Goal: Task Accomplishment & Management: Manage account settings

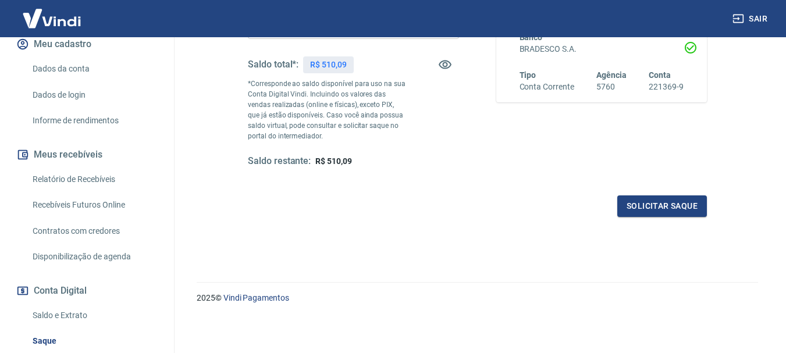
scroll to position [158, 0]
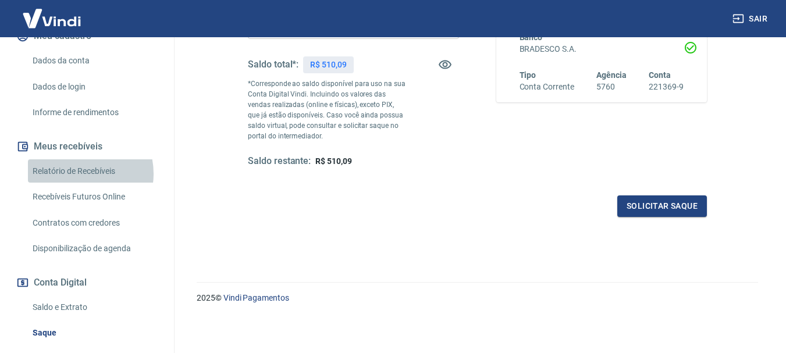
click at [76, 173] on link "Relatório de Recebíveis" at bounding box center [94, 171] width 132 height 24
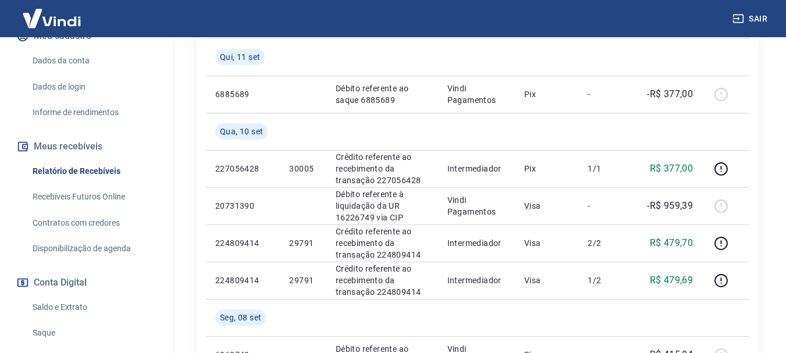
scroll to position [752, 0]
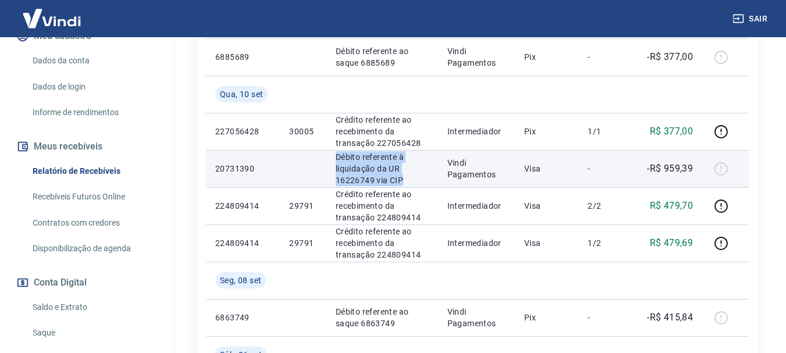
drag, startPoint x: 330, startPoint y: 162, endPoint x: 408, endPoint y: 188, distance: 82.9
click at [408, 187] on td "Débito referente à liquidação da UR 16226749 via CIP" at bounding box center [382, 168] width 112 height 37
copy p "Débito referente à liquidação da UR 16226749 via CIP"
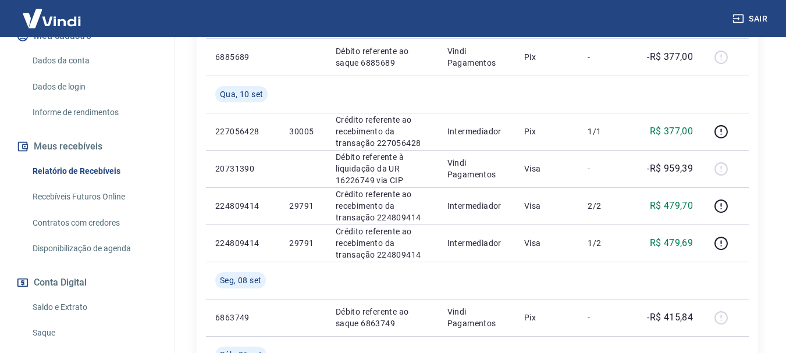
click at [772, 150] on div "Após o envio das liquidações aparecerem no Relatório de Recebíveis, elas podem …" at bounding box center [477, 141] width 617 height 1713
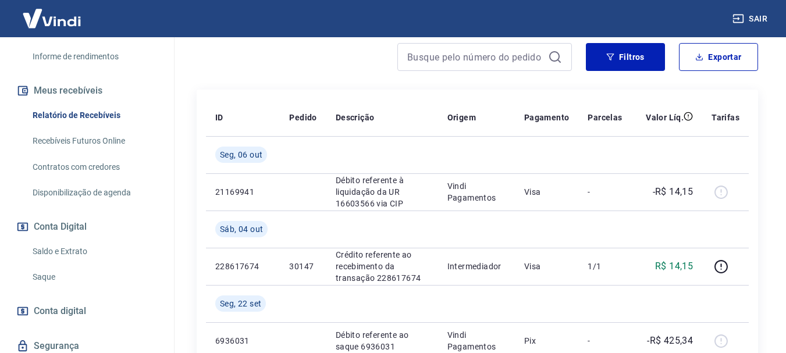
scroll to position [231, 0]
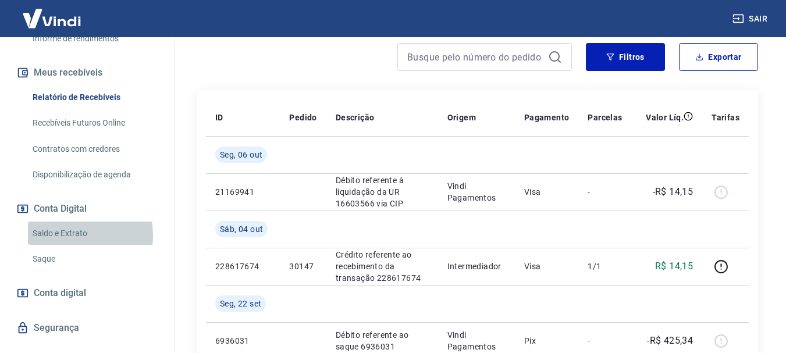
click at [54, 236] on link "Saldo e Extrato" at bounding box center [94, 234] width 132 height 24
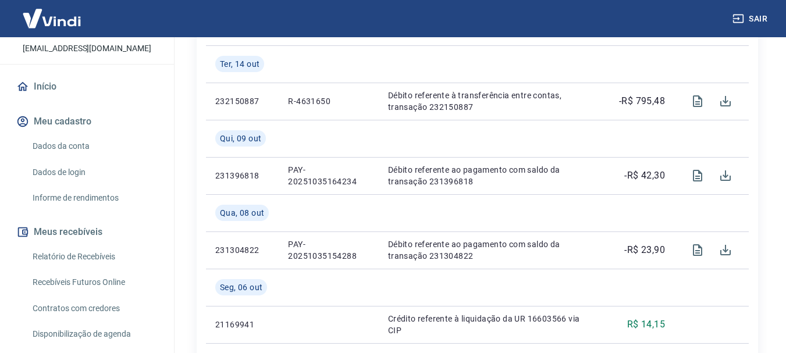
scroll to position [83, 0]
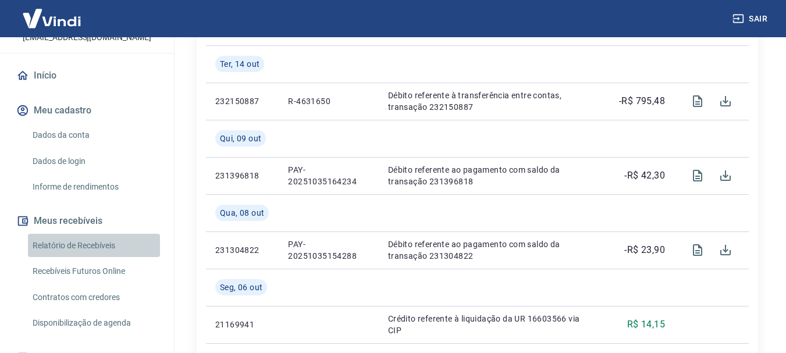
click at [105, 244] on link "Relatório de Recebíveis" at bounding box center [94, 246] width 132 height 24
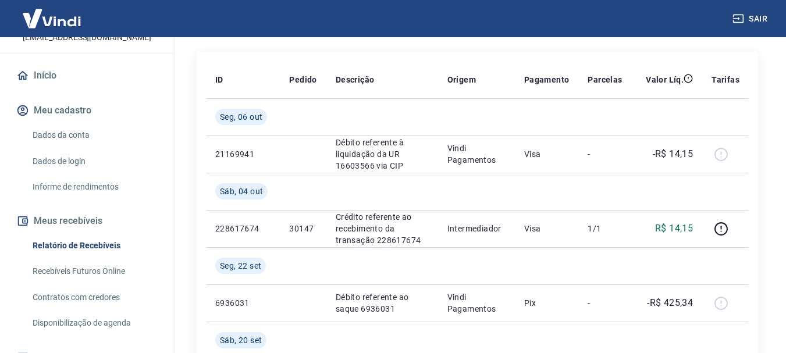
scroll to position [170, 0]
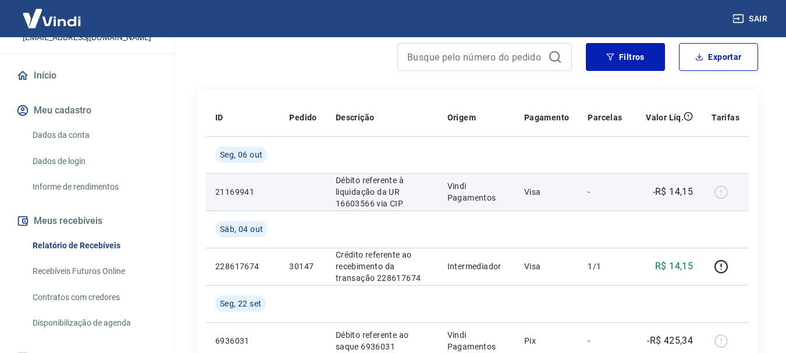
click at [722, 198] on div at bounding box center [725, 192] width 28 height 19
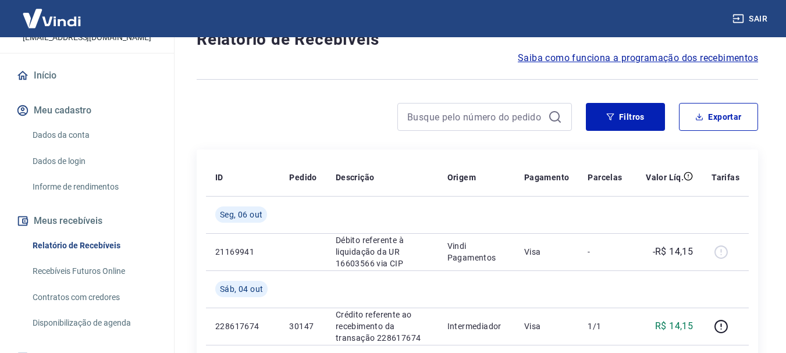
scroll to position [82, 0]
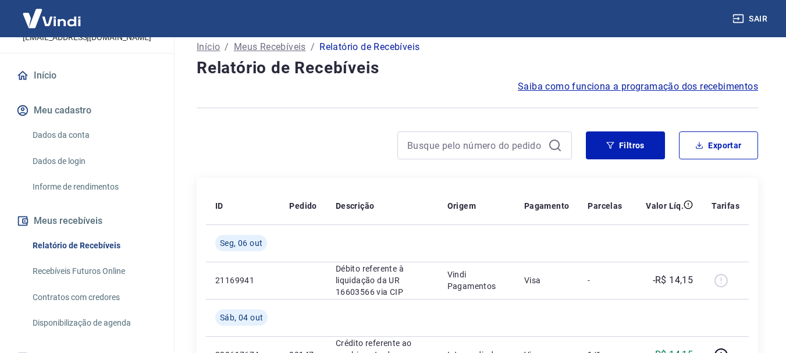
click at [277, 48] on p "Meus Recebíveis" at bounding box center [270, 47] width 72 height 14
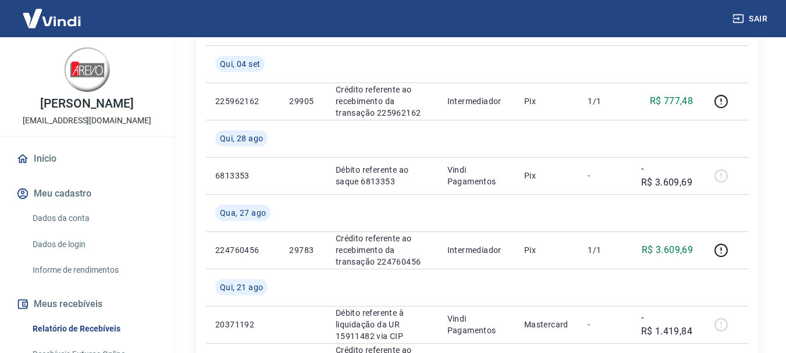
scroll to position [1450, 0]
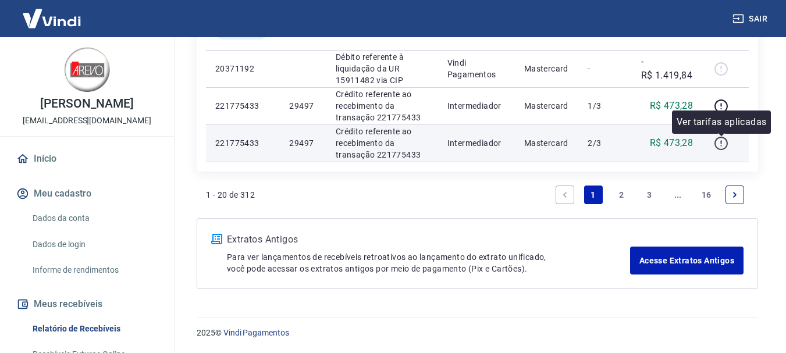
click at [718, 142] on icon "button" at bounding box center [721, 143] width 15 height 15
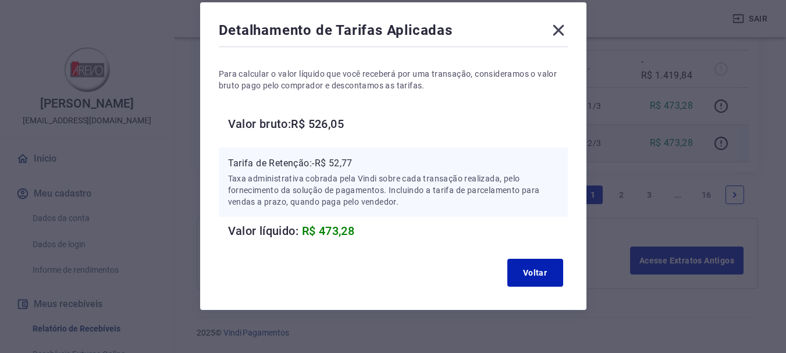
scroll to position [0, 0]
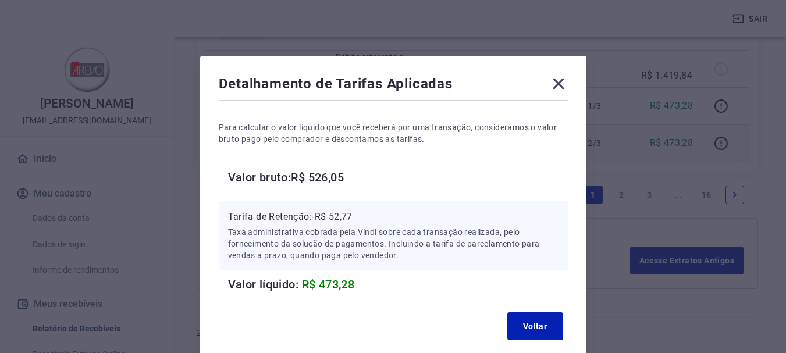
click at [559, 82] on icon at bounding box center [557, 84] width 11 height 11
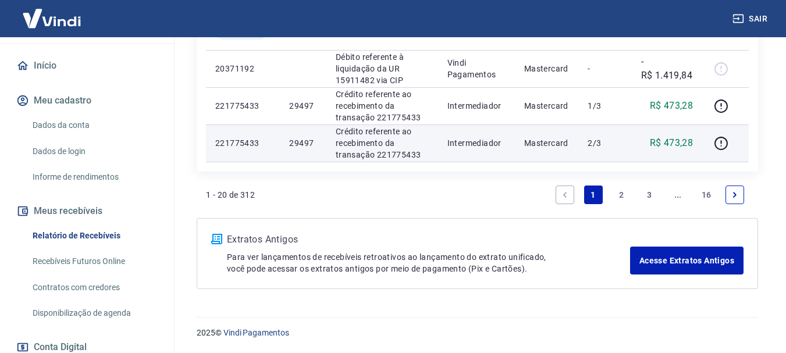
scroll to position [94, 0]
click at [89, 261] on link "Recebíveis Futuros Online" at bounding box center [94, 260] width 132 height 24
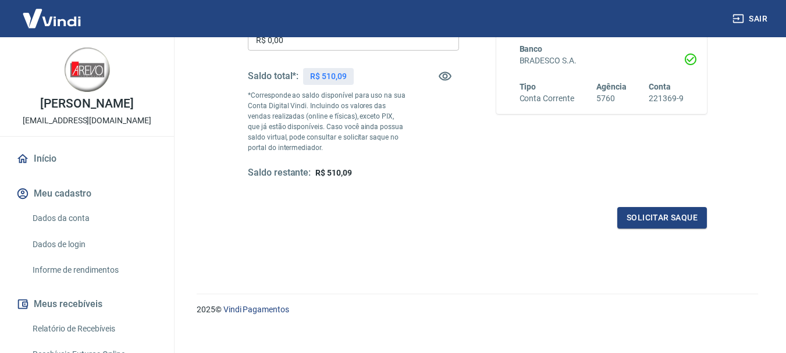
scroll to position [233, 0]
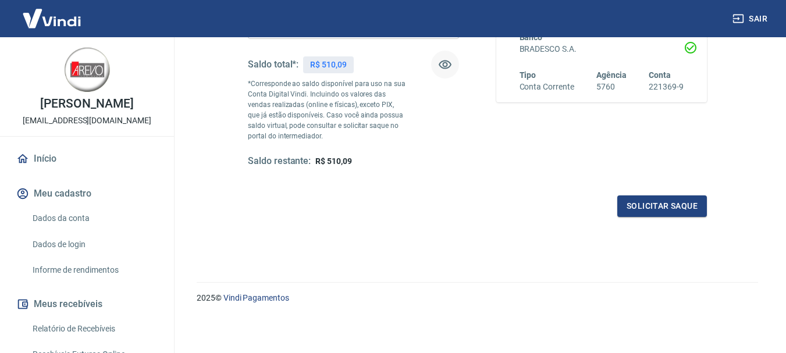
click at [443, 66] on icon "button" at bounding box center [445, 65] width 14 height 14
click at [442, 65] on icon "button" at bounding box center [445, 65] width 14 height 14
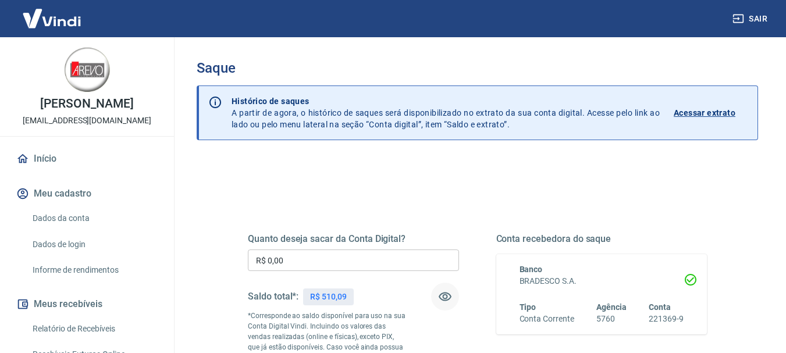
scroll to position [0, 0]
click at [704, 113] on p "Acessar extrato" at bounding box center [704, 114] width 62 height 12
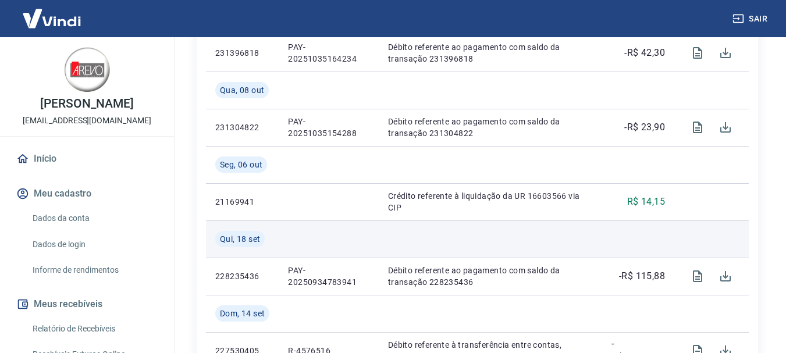
scroll to position [465, 0]
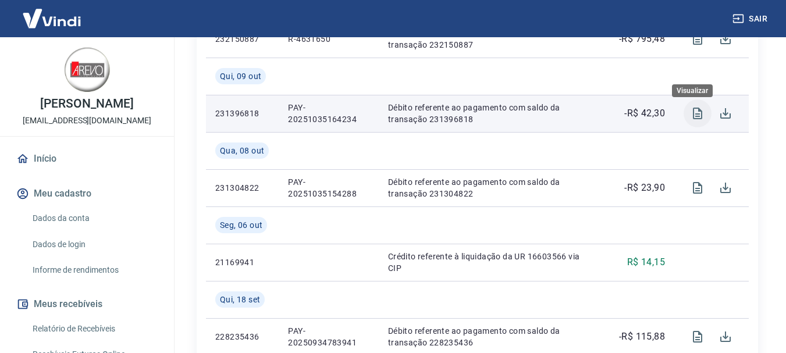
click at [693, 119] on icon "Visualizar" at bounding box center [697, 114] width 9 height 12
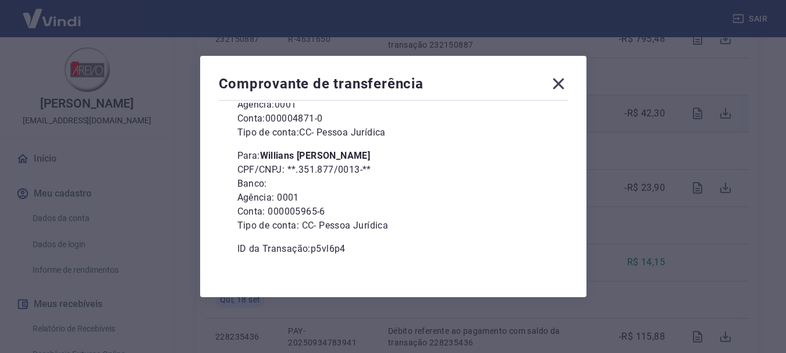
scroll to position [159, 0]
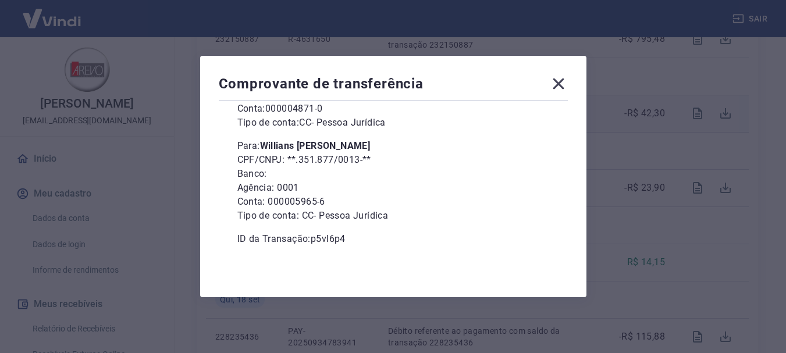
click at [561, 81] on icon at bounding box center [558, 83] width 19 height 19
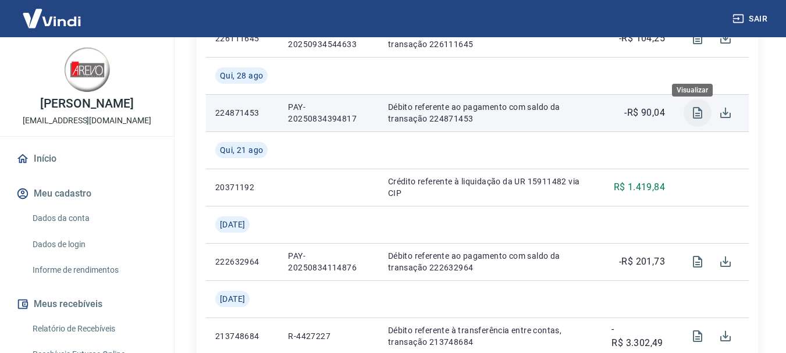
scroll to position [1163, 0]
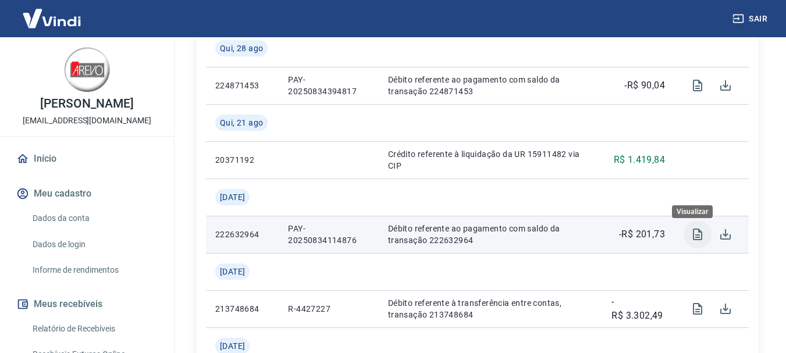
click at [691, 241] on icon "Visualizar" at bounding box center [697, 234] width 14 height 14
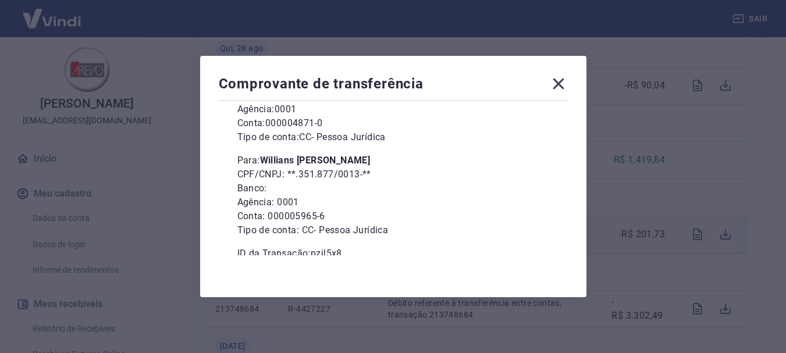
scroll to position [159, 0]
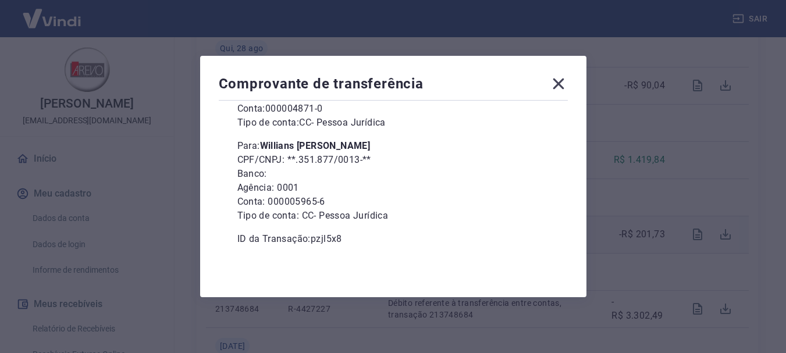
click at [562, 81] on icon at bounding box center [558, 83] width 19 height 19
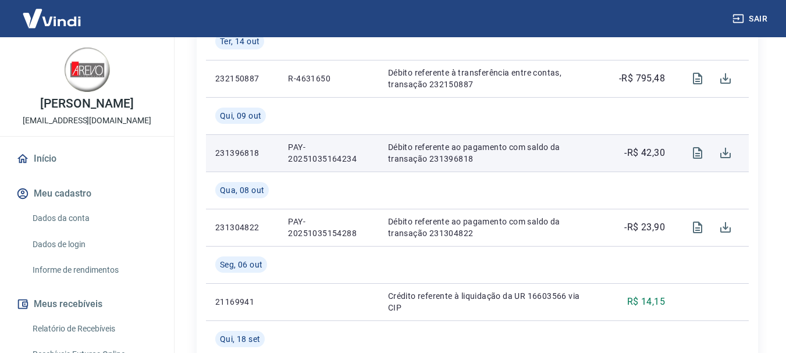
scroll to position [349, 0]
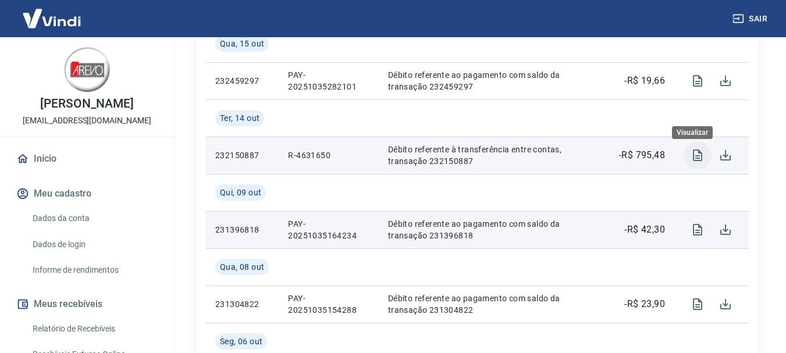
click at [693, 161] on icon "Visualizar" at bounding box center [697, 155] width 9 height 12
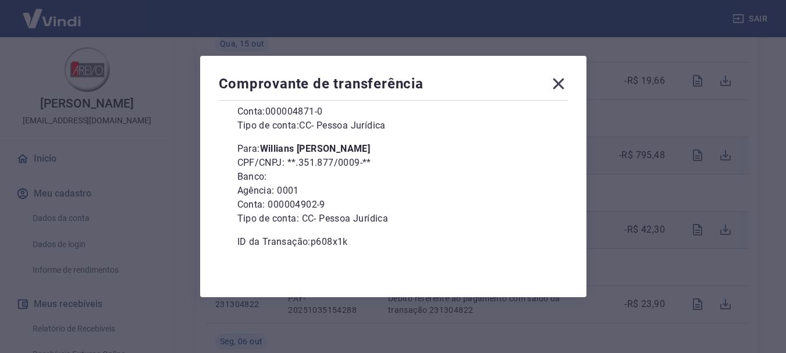
scroll to position [159, 0]
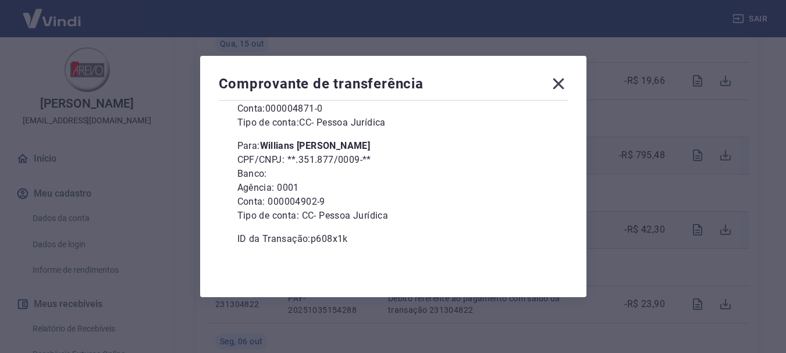
click at [562, 87] on icon at bounding box center [558, 83] width 19 height 19
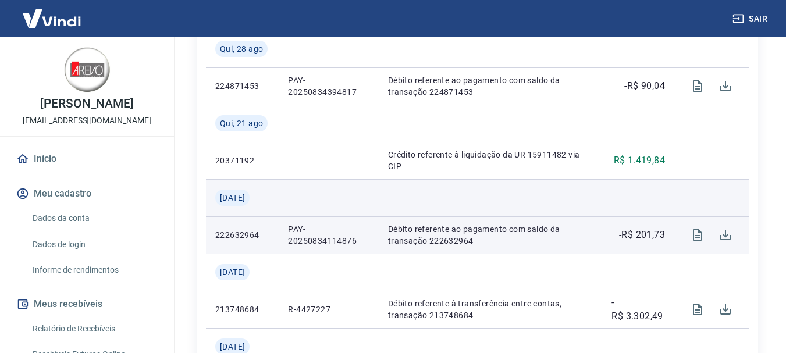
scroll to position [1163, 0]
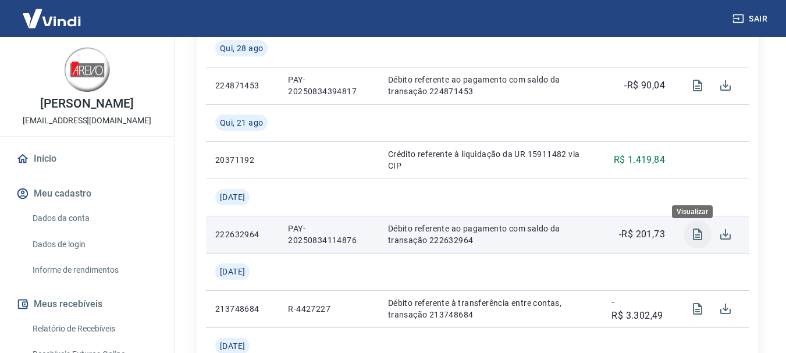
click at [693, 240] on icon "Visualizar" at bounding box center [697, 235] width 9 height 12
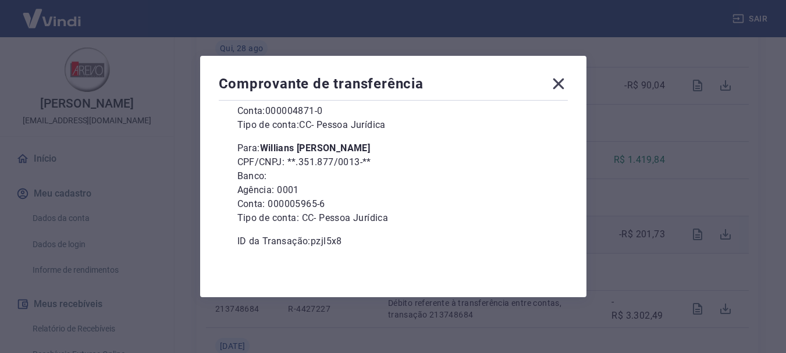
scroll to position [159, 0]
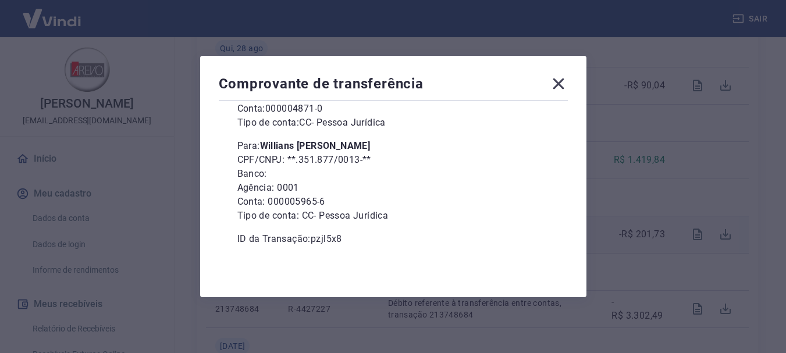
click at [561, 85] on icon at bounding box center [557, 84] width 11 height 11
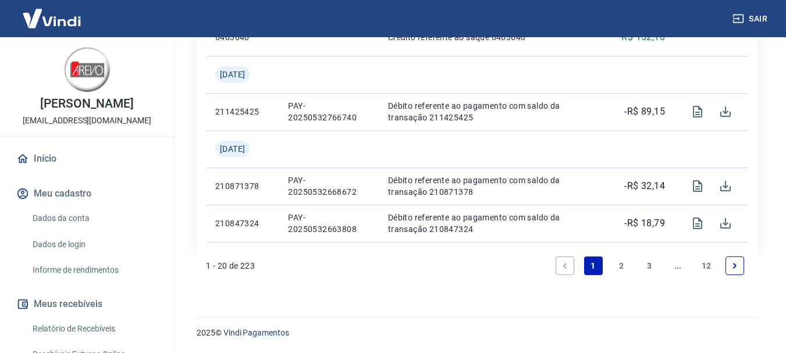
scroll to position [1591, 0]
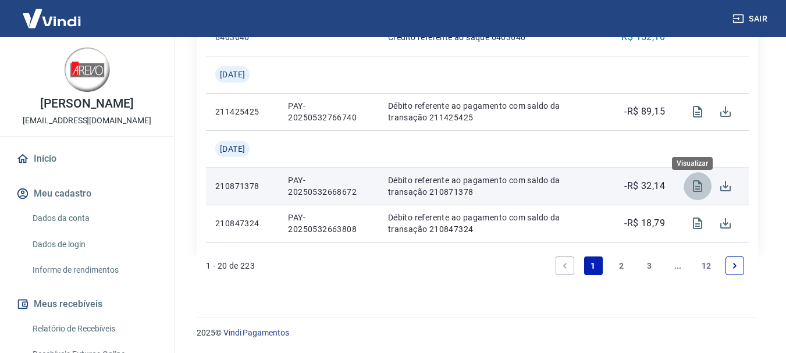
click at [694, 188] on icon "Visualizar" at bounding box center [697, 186] width 14 height 14
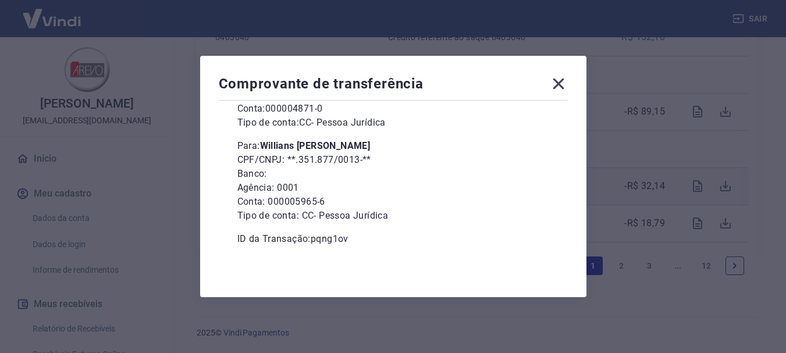
scroll to position [0, 0]
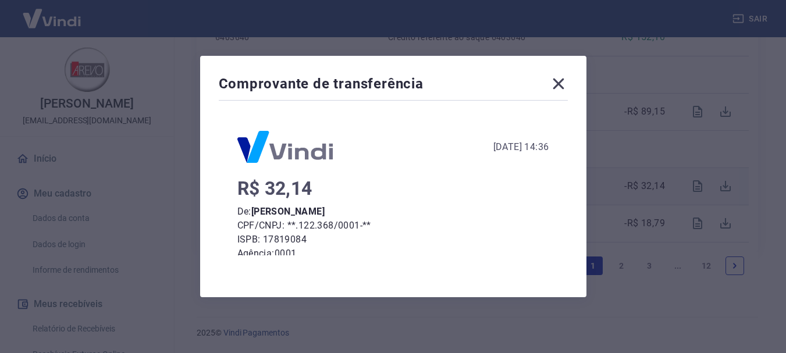
click at [477, 66] on div "Comprovante de transferência 26 de Maio de 2025, 14:36 R$ 32,14 De: Jackson Fau…" at bounding box center [393, 176] width 386 height 241
click at [190, 153] on div "Comprovante de transferência 26 de Maio de 2025, 14:36 R$ 32,14 De: Jackson Fau…" at bounding box center [393, 176] width 786 height 353
click at [563, 85] on icon at bounding box center [557, 84] width 11 height 11
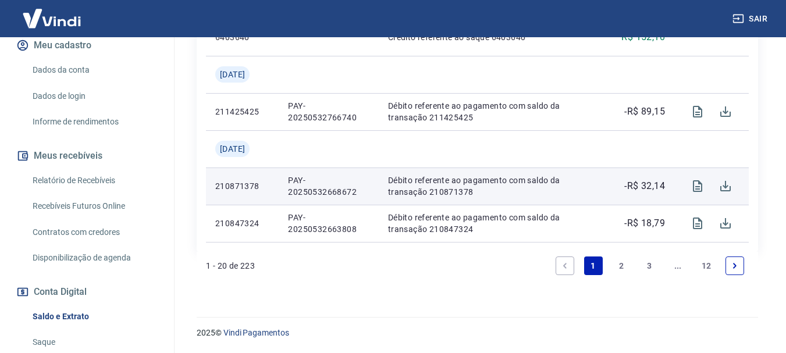
scroll to position [151, 0]
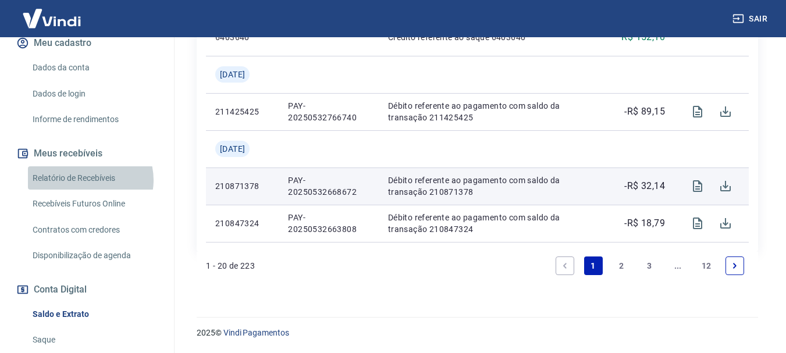
click at [88, 180] on link "Relatório de Recebíveis" at bounding box center [94, 178] width 132 height 24
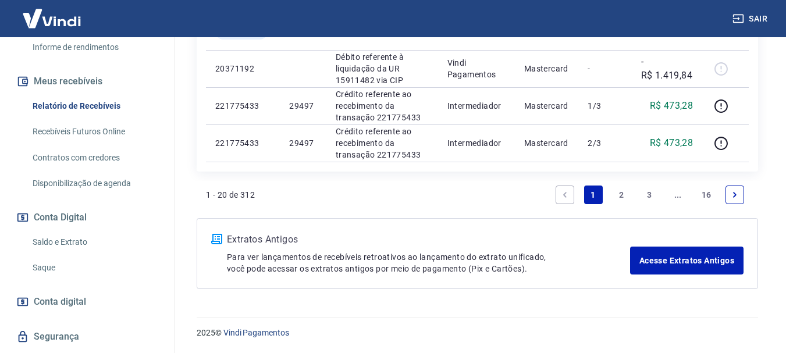
scroll to position [242, 0]
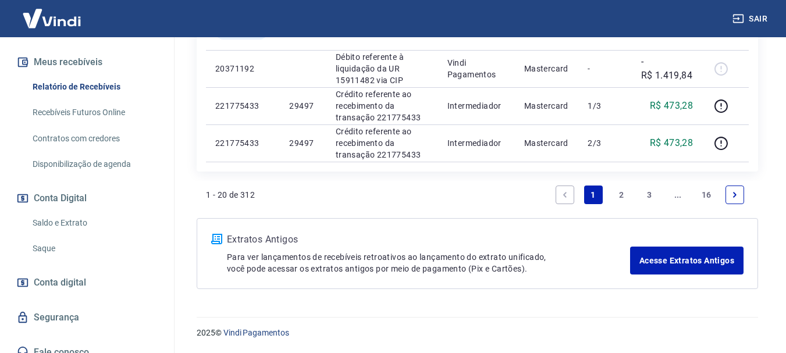
click at [59, 225] on link "Saldo e Extrato" at bounding box center [94, 223] width 132 height 24
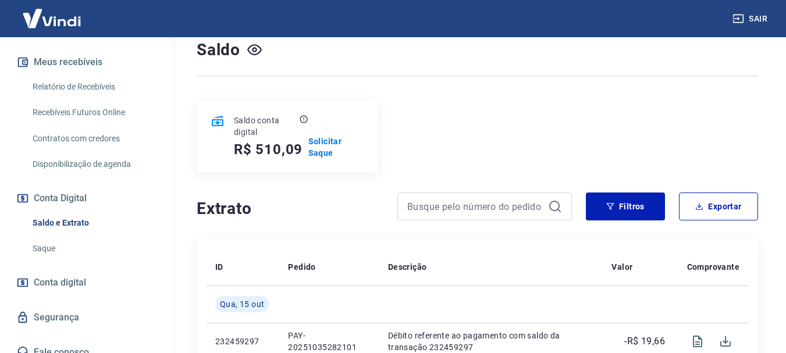
scroll to position [116, 0]
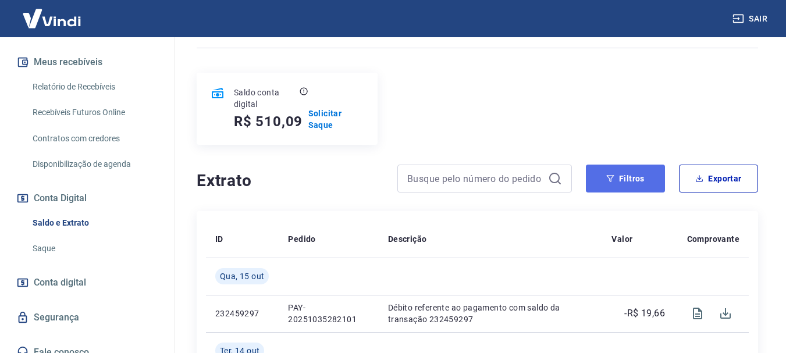
click at [615, 184] on button "Filtros" at bounding box center [625, 179] width 79 height 28
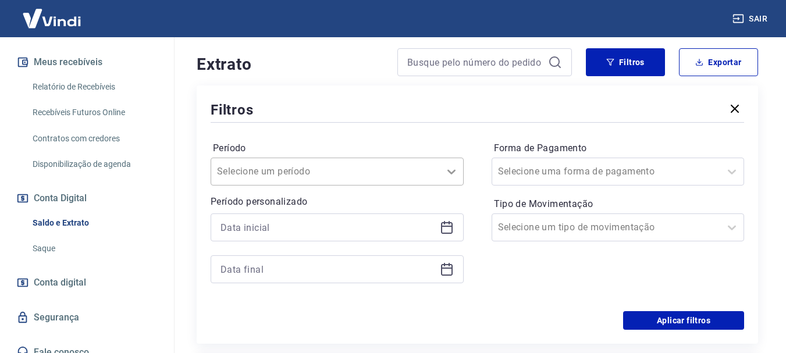
scroll to position [246, 0]
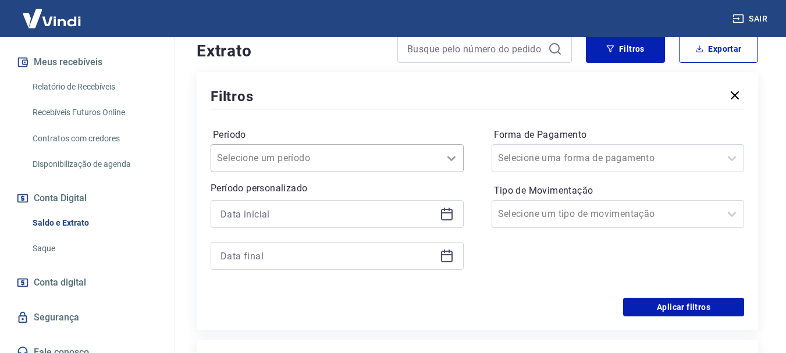
click at [452, 172] on div "Selecione um período" at bounding box center [337, 158] width 253 height 28
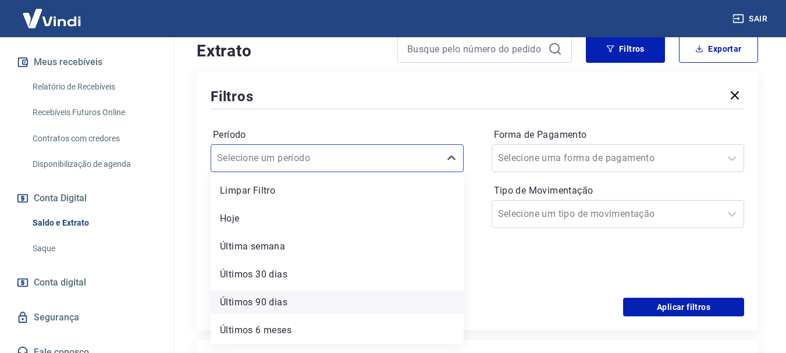
click at [263, 314] on div "Últimos 90 dias" at bounding box center [337, 302] width 253 height 23
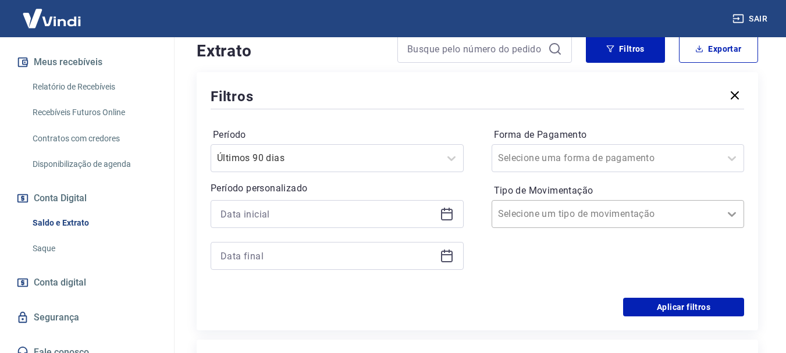
click at [732, 221] on icon at bounding box center [732, 214] width 14 height 14
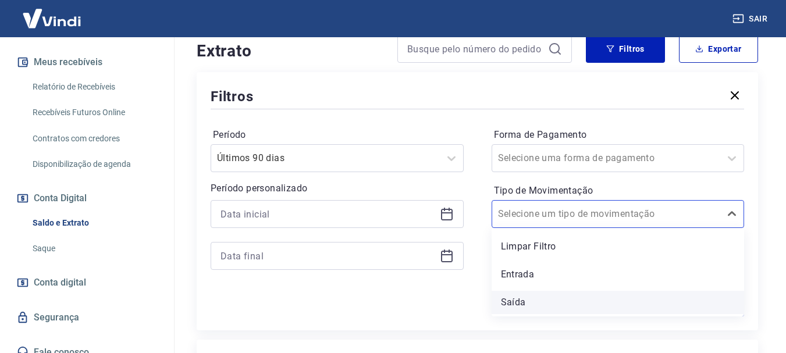
click at [504, 313] on div "Saída" at bounding box center [617, 302] width 253 height 23
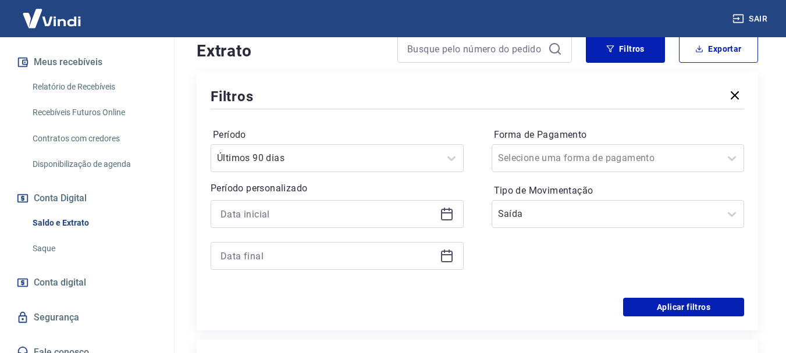
click at [509, 308] on div "Aplicar filtros" at bounding box center [477, 307] width 533 height 19
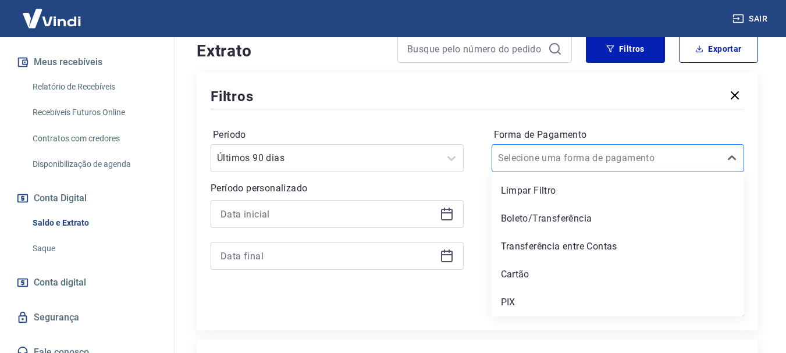
click at [621, 165] on div at bounding box center [606, 158] width 217 height 16
drag, startPoint x: 548, startPoint y: 253, endPoint x: 535, endPoint y: 255, distance: 12.9
click at [547, 253] on div "Transferência entre Contas" at bounding box center [617, 246] width 253 height 23
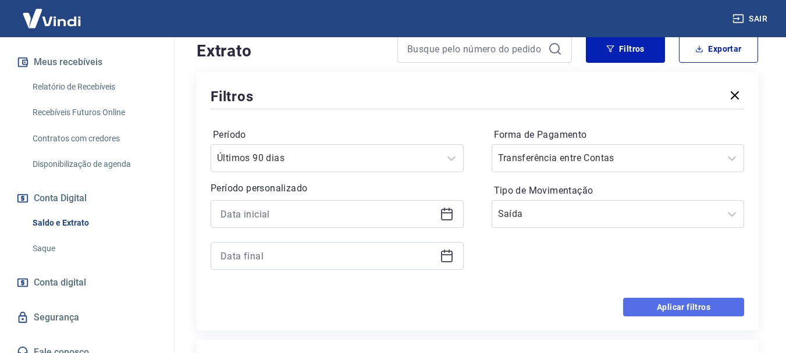
click at [665, 313] on button "Aplicar filtros" at bounding box center [683, 307] width 121 height 19
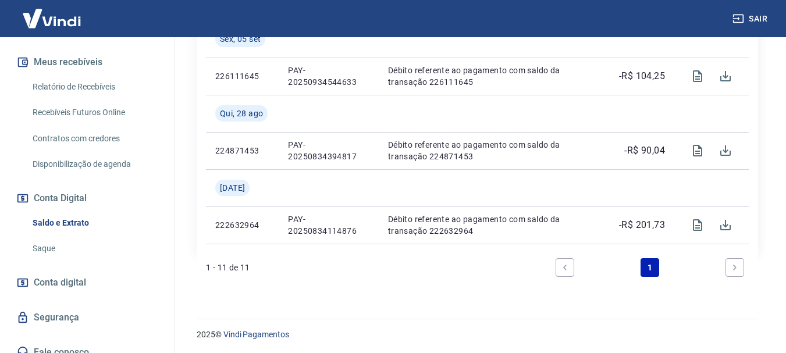
scroll to position [958, 0]
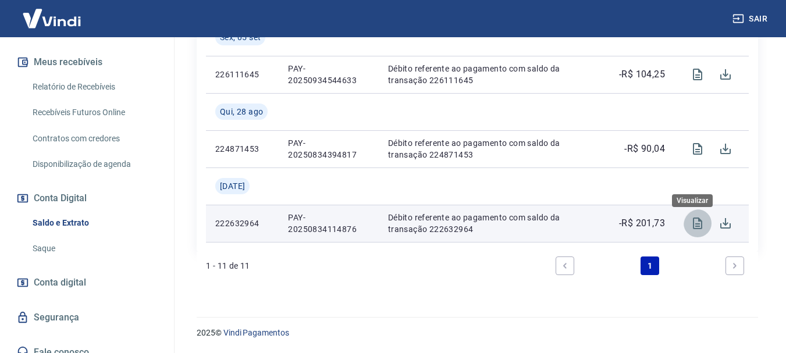
click at [691, 225] on icon "Visualizar" at bounding box center [697, 223] width 14 height 14
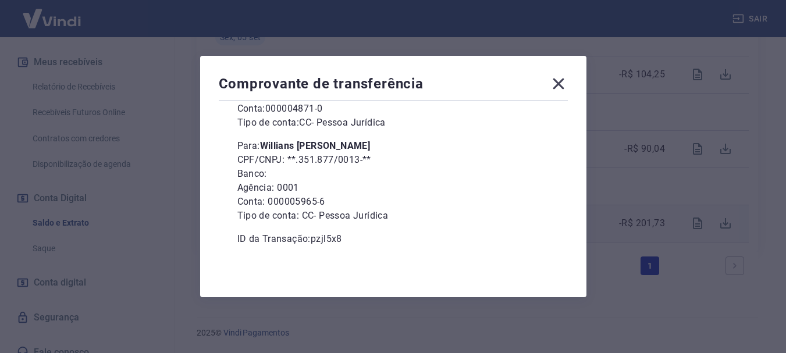
scroll to position [0, 0]
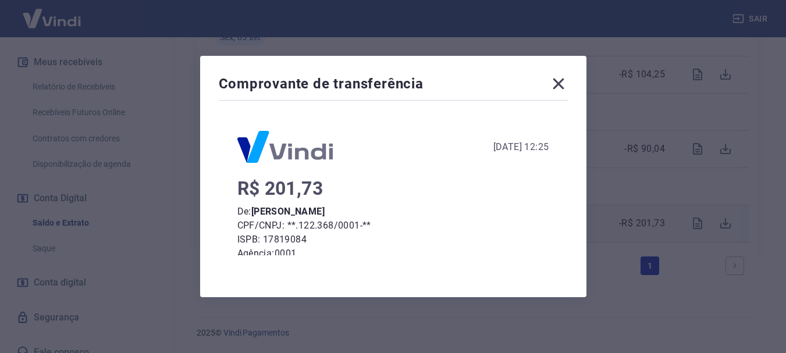
click at [562, 85] on icon at bounding box center [557, 84] width 11 height 11
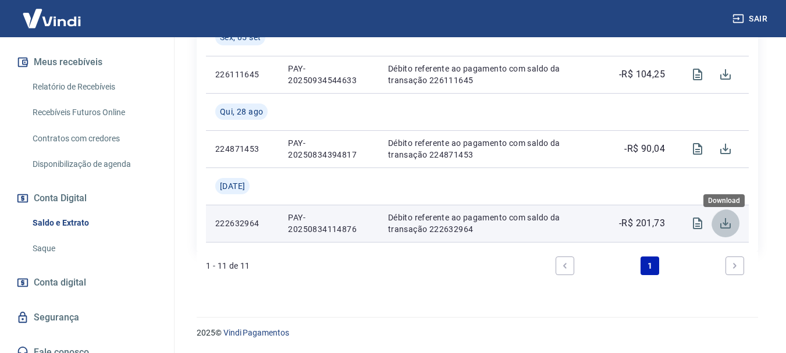
click at [719, 223] on icon "Download" at bounding box center [725, 223] width 14 height 14
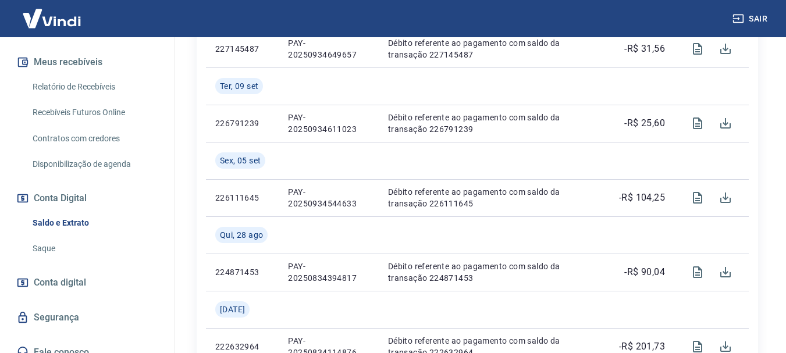
scroll to position [958, 0]
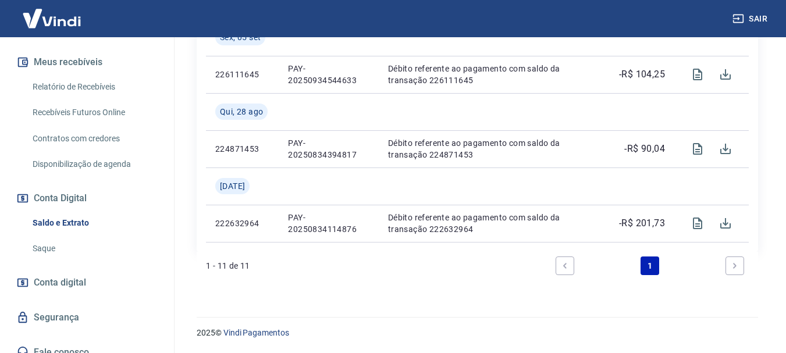
click at [73, 287] on span "Conta digital" at bounding box center [60, 282] width 52 height 16
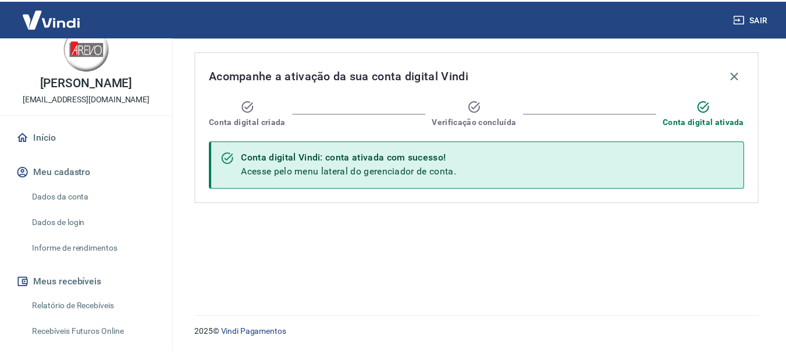
scroll to position [13, 0]
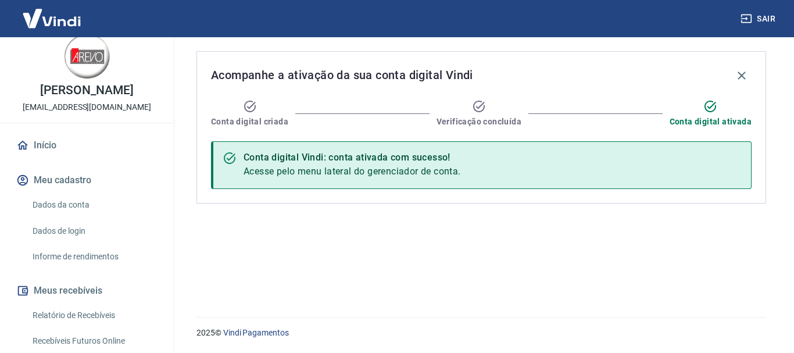
click at [42, 145] on link "Início" at bounding box center [87, 146] width 146 height 26
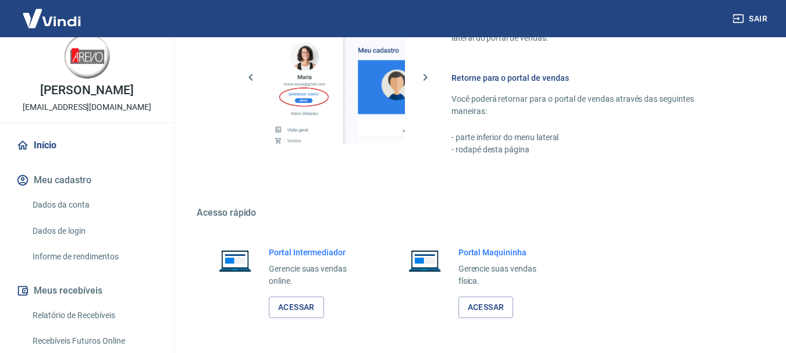
scroll to position [601, 0]
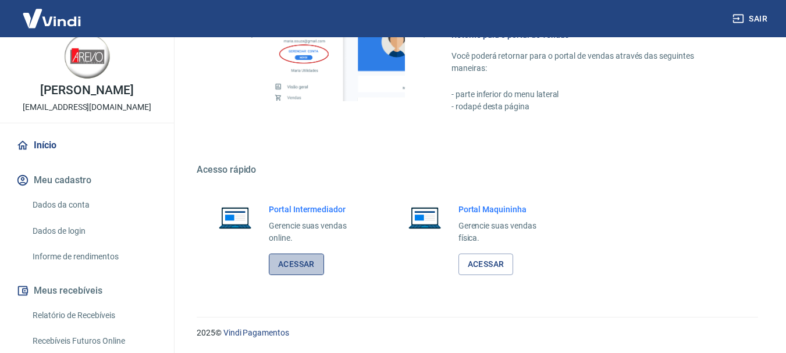
click at [297, 269] on link "Acessar" at bounding box center [296, 265] width 55 height 22
